Goal: Transaction & Acquisition: Purchase product/service

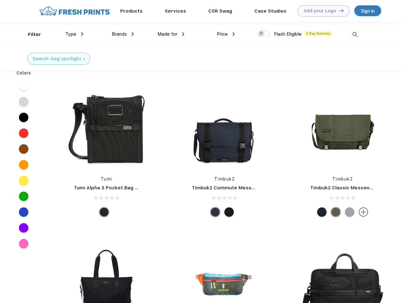
scroll to position [0, 0]
click at [321, 11] on link "Add your Logo Design Tool" at bounding box center [324, 10] width 52 height 11
click at [0, 0] on div "Design Tool" at bounding box center [0, 0] width 0 height 0
click at [339, 10] on link "Add your Logo Design Tool" at bounding box center [324, 10] width 52 height 11
click at [30, 34] on div "Filter" at bounding box center [34, 34] width 13 height 7
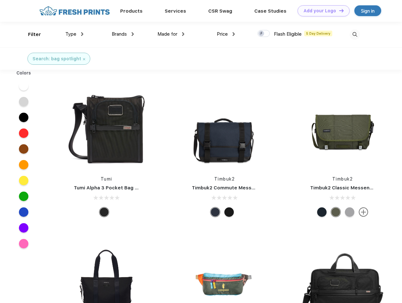
click at [74, 34] on span "Type" at bounding box center [70, 34] width 11 height 6
click at [123, 34] on span "Brands" at bounding box center [119, 34] width 15 height 6
click at [171, 34] on span "Made for" at bounding box center [167, 34] width 20 height 6
click at [226, 34] on span "Price" at bounding box center [222, 34] width 11 height 6
click at [264, 34] on div at bounding box center [264, 33] width 12 height 7
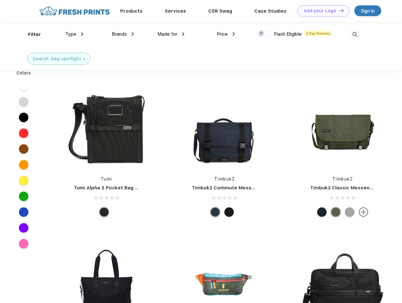
click at [262, 34] on input "checkbox" at bounding box center [260, 32] width 4 height 4
click at [355, 34] on img at bounding box center [355, 34] width 10 height 10
